Goal: Information Seeking & Learning: Learn about a topic

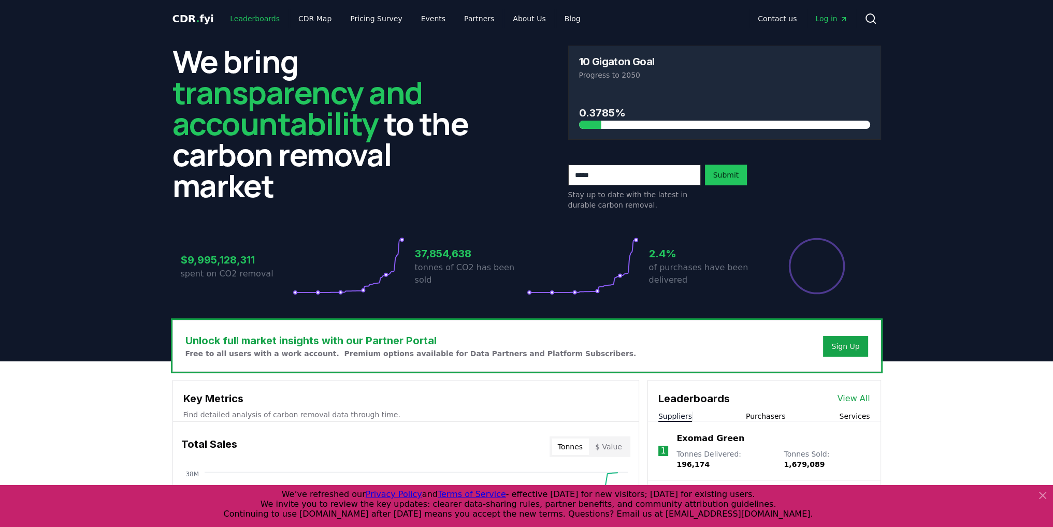
click at [262, 19] on link "Leaderboards" at bounding box center [255, 18] width 66 height 19
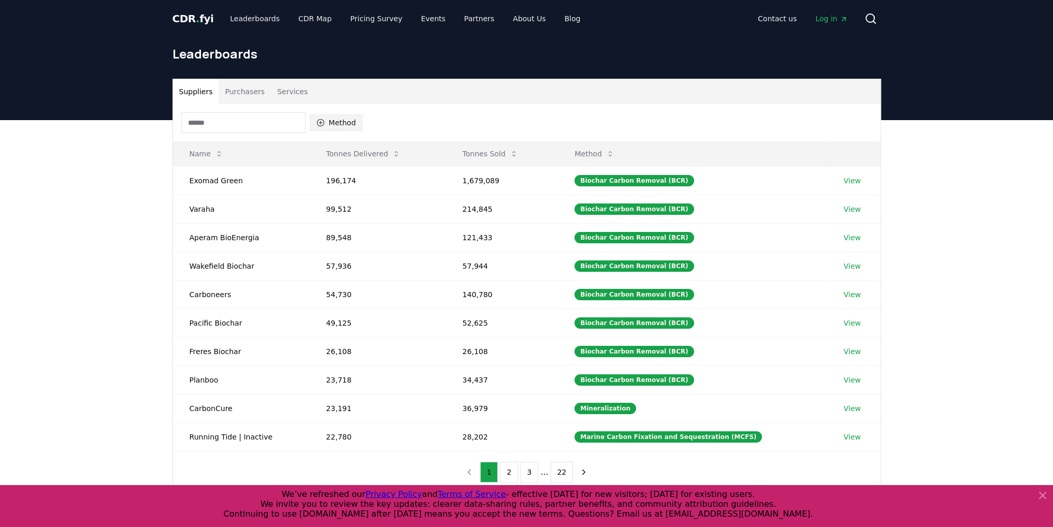
click at [340, 119] on button "Method" at bounding box center [336, 122] width 53 height 17
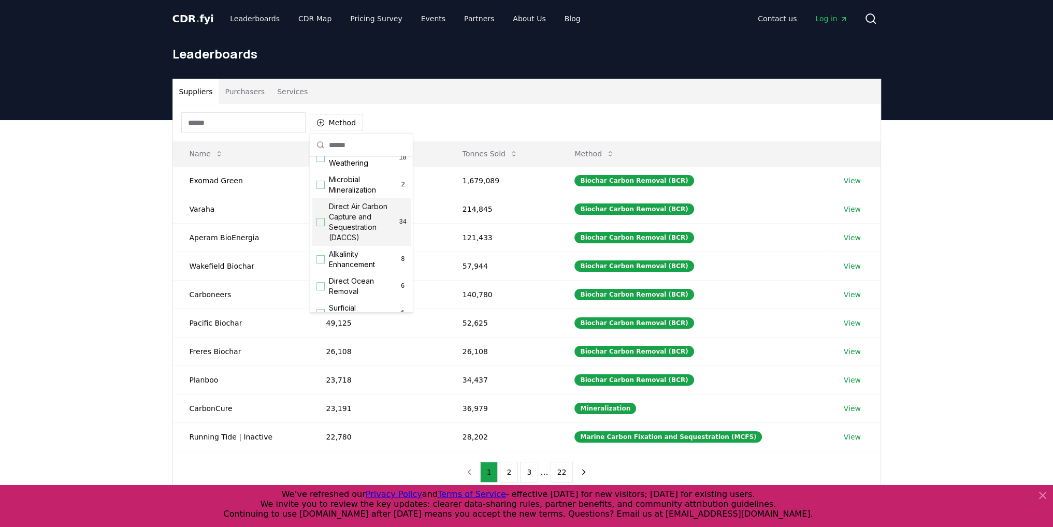
click at [348, 230] on span "Direct Air Carbon Capture and Sequestration (DACCS)" at bounding box center [364, 221] width 70 height 41
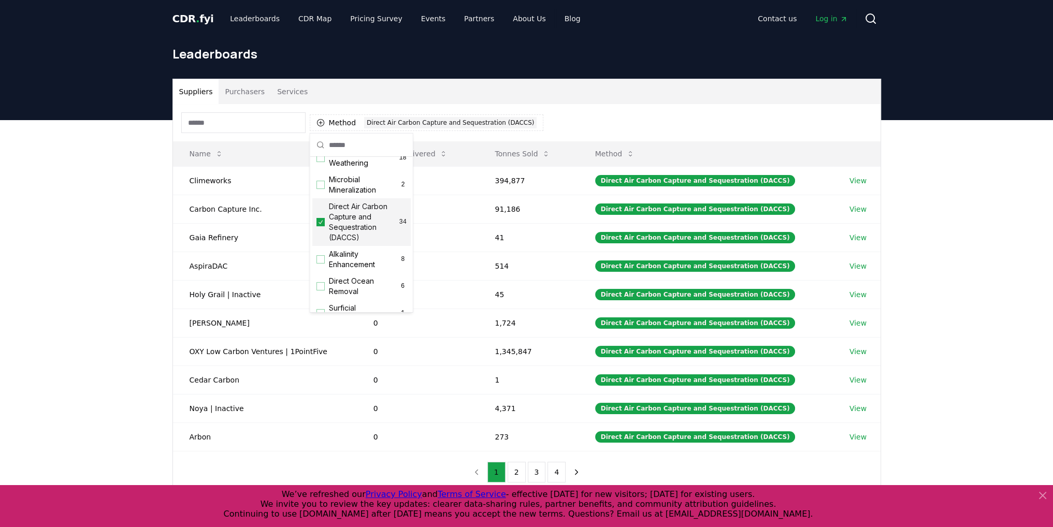
click at [142, 289] on div "Suppliers Purchasers Services Method 1 Direct Air Carbon Capture and Sequestrat…" at bounding box center [526, 327] width 1053 height 415
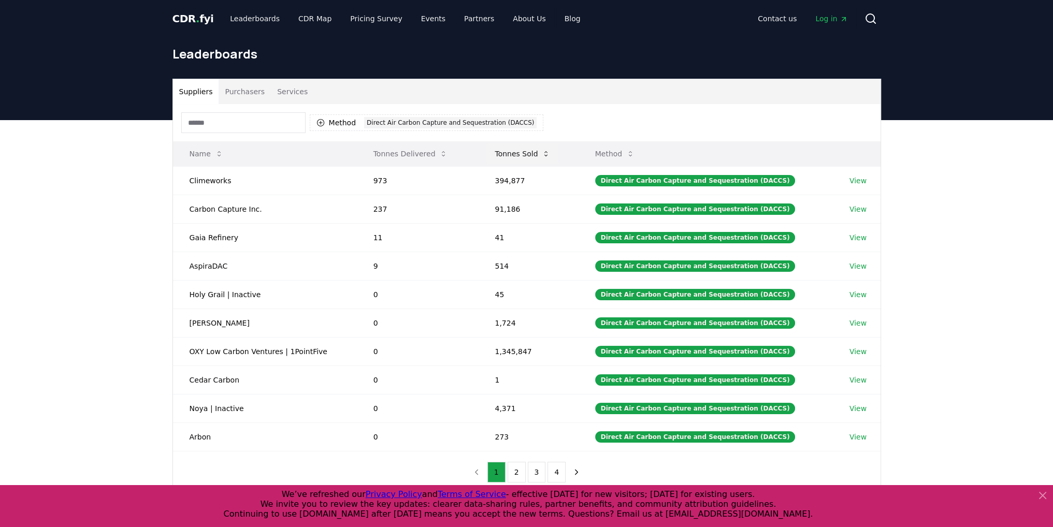
click at [550, 154] on icon at bounding box center [546, 154] width 8 height 8
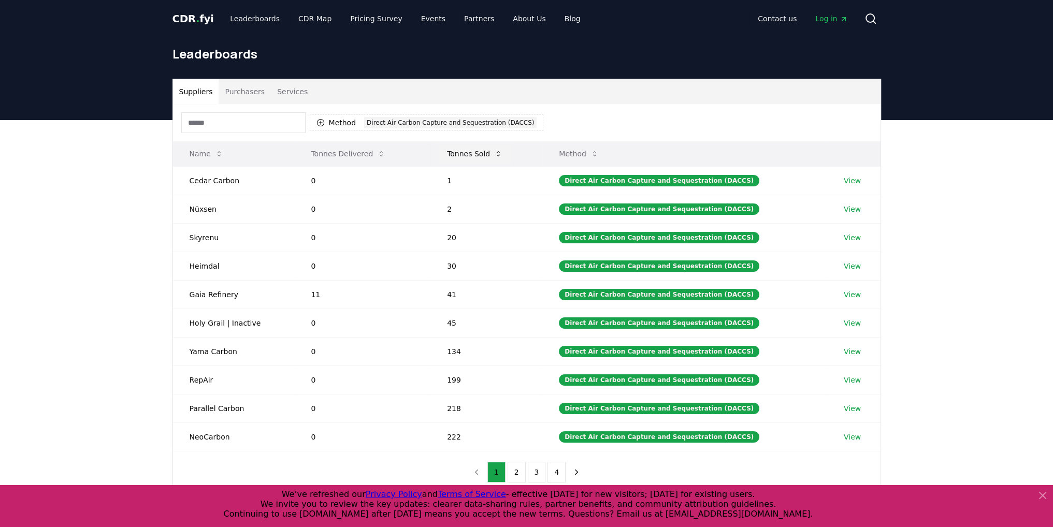
click at [501, 154] on icon at bounding box center [498, 154] width 8 height 8
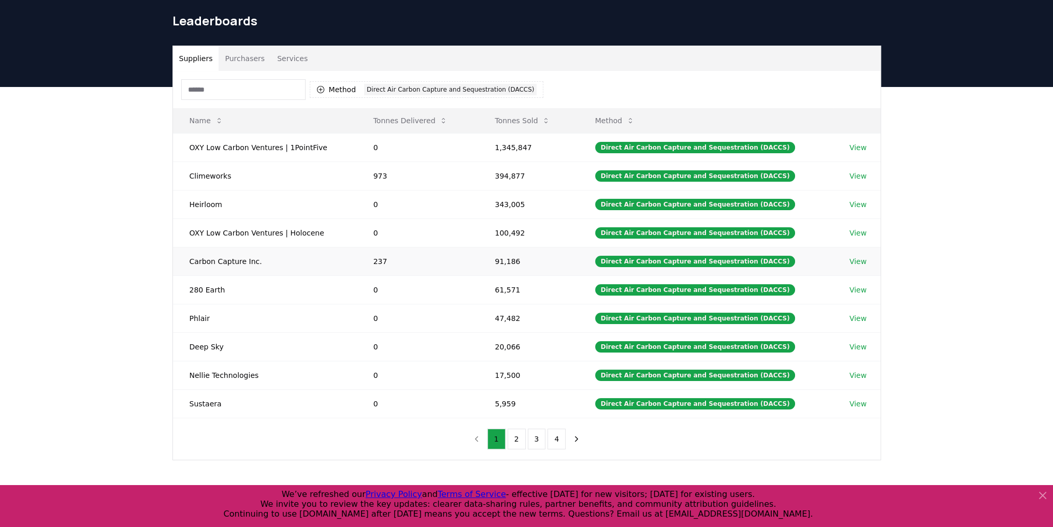
scroll to position [52, 0]
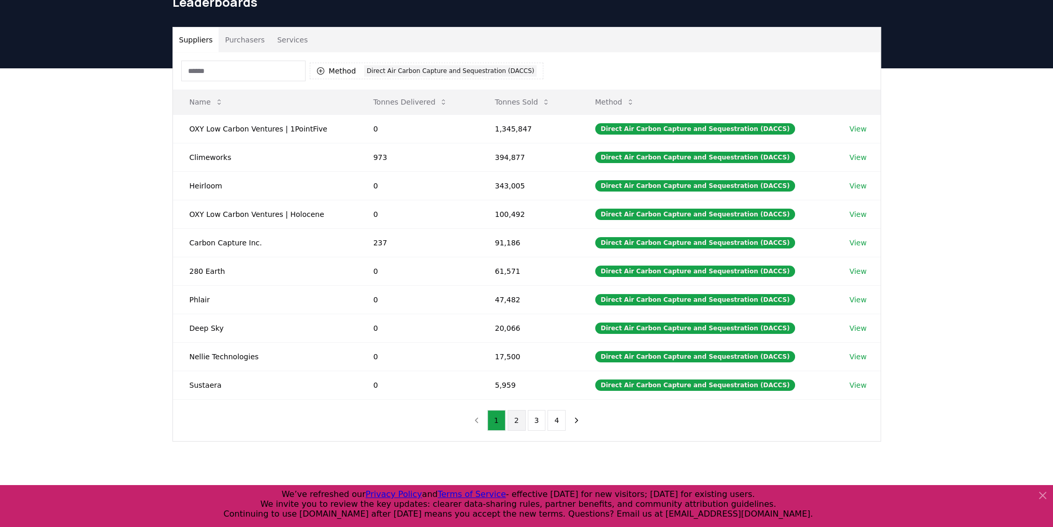
click at [514, 424] on button "2" at bounding box center [517, 420] width 18 height 21
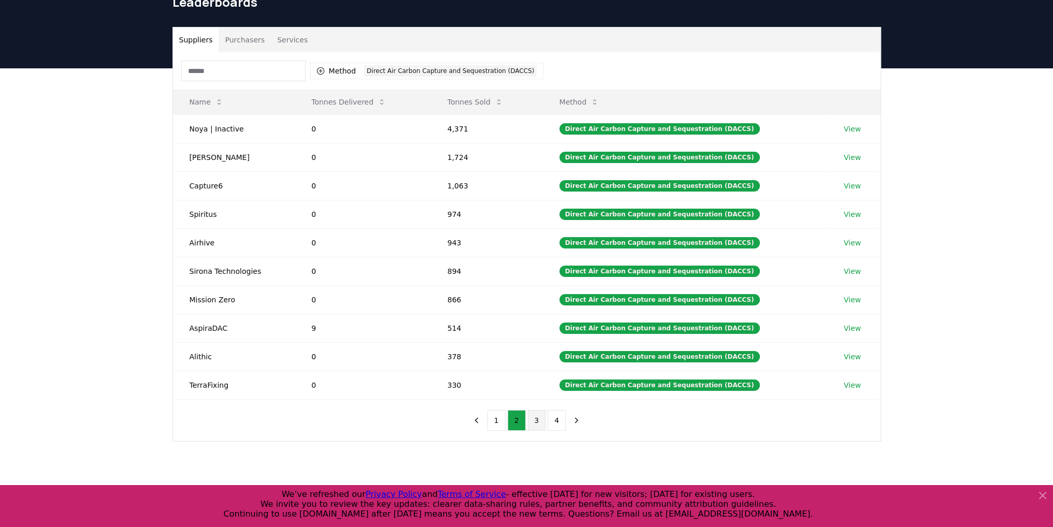
click at [539, 418] on button "3" at bounding box center [537, 420] width 18 height 21
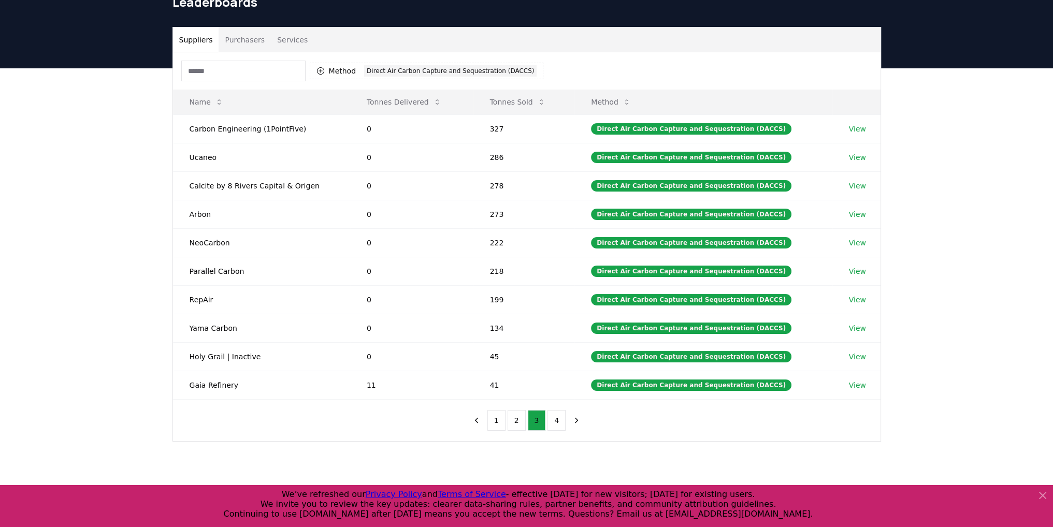
click at [554, 417] on button "4" at bounding box center [556, 420] width 18 height 21
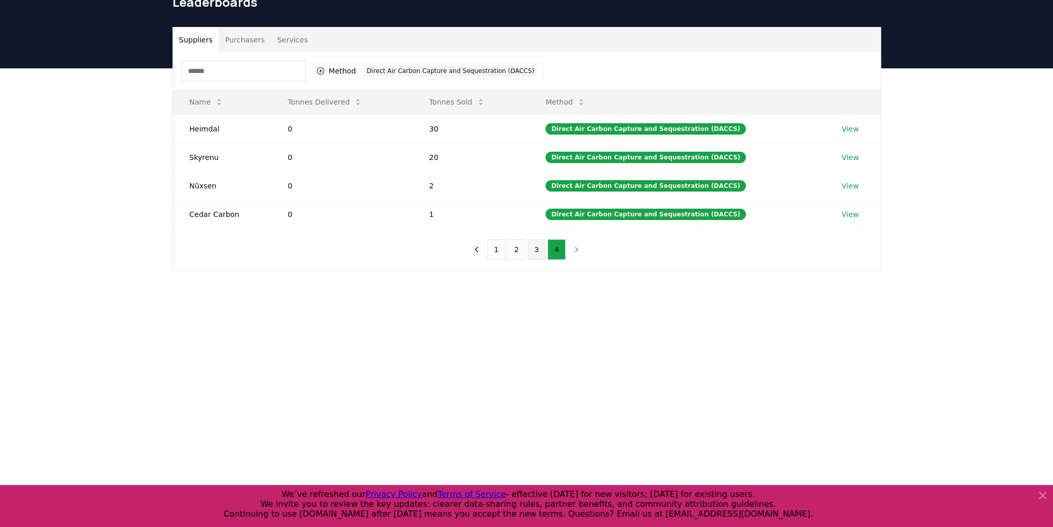
click at [538, 253] on button "3" at bounding box center [537, 249] width 18 height 21
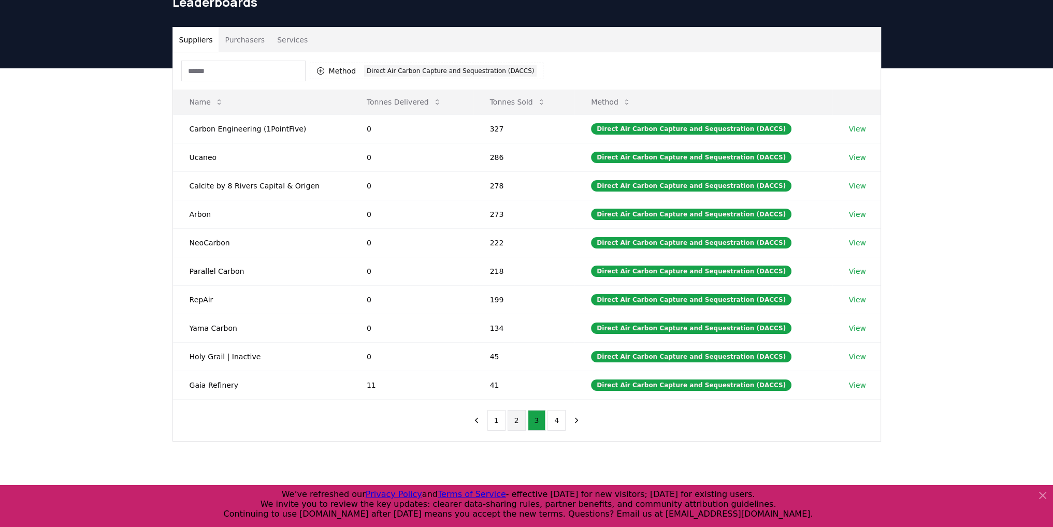
click at [513, 422] on button "2" at bounding box center [517, 420] width 18 height 21
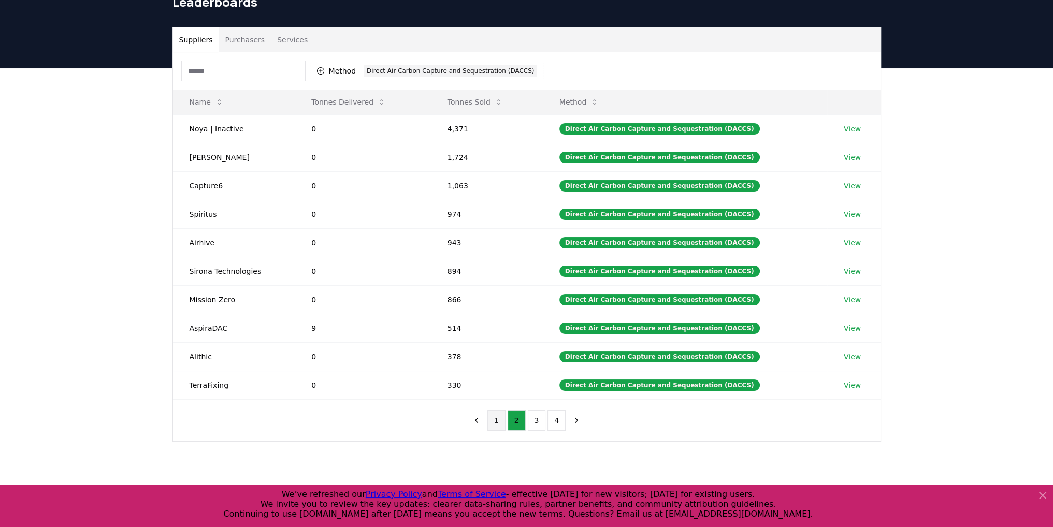
click at [495, 421] on button "1" at bounding box center [496, 420] width 18 height 21
